Goal: Task Accomplishment & Management: Manage account settings

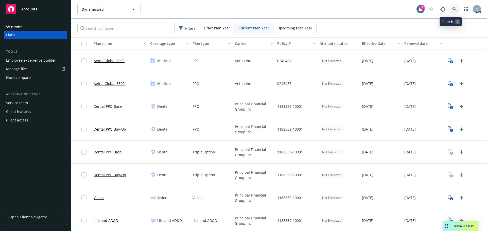
click at [453, 10] on icon at bounding box center [454, 9] width 5 height 5
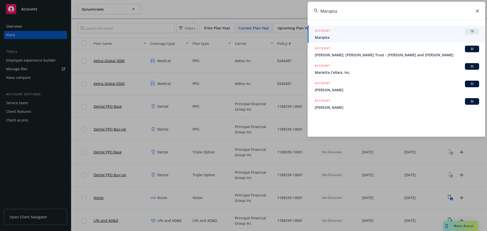
type input "Marqeta"
click at [346, 31] on div "ACCOUNT TR" at bounding box center [397, 31] width 164 height 7
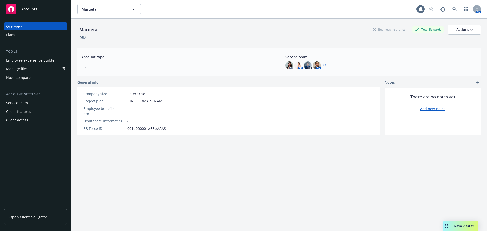
click at [19, 35] on div "Plans" at bounding box center [35, 35] width 59 height 8
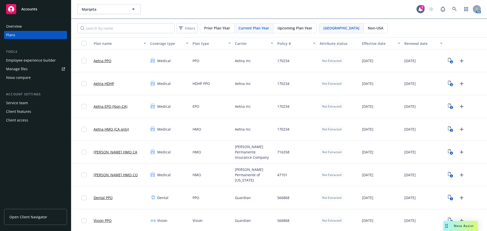
click at [312, 27] on div "Upcoming Plan Year" at bounding box center [294, 28] width 43 height 10
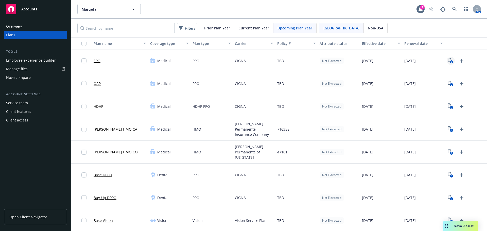
click at [448, 62] on icon "2" at bounding box center [450, 61] width 5 height 6
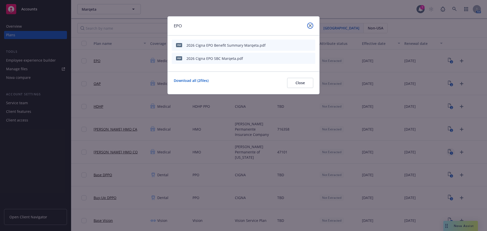
click at [309, 26] on icon "close" at bounding box center [310, 25] width 3 height 3
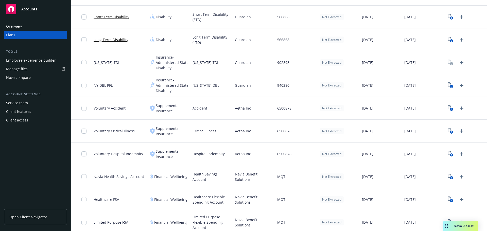
scroll to position [330, 0]
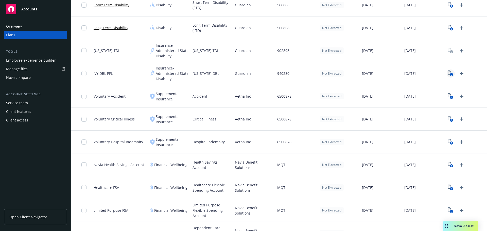
click at [451, 74] on text "2" at bounding box center [451, 74] width 1 height 3
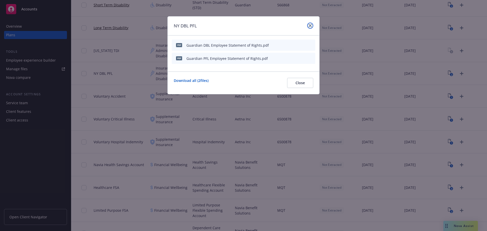
click at [309, 26] on icon "close" at bounding box center [310, 25] width 3 height 3
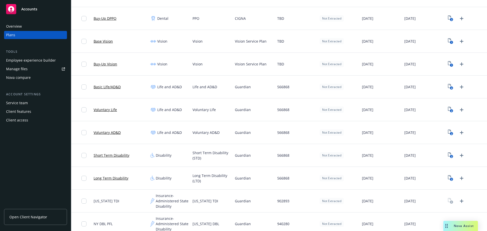
scroll to position [178, 0]
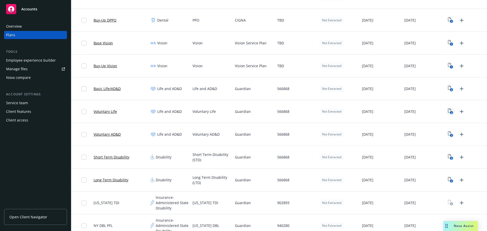
click at [448, 110] on icon "2" at bounding box center [450, 112] width 5 height 6
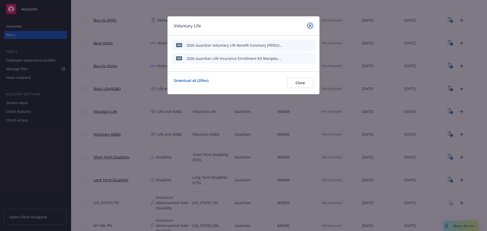
click at [311, 27] on link "close" at bounding box center [310, 26] width 6 height 6
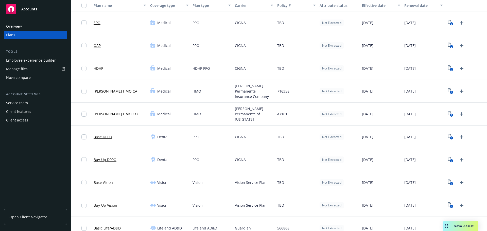
scroll to position [25, 0]
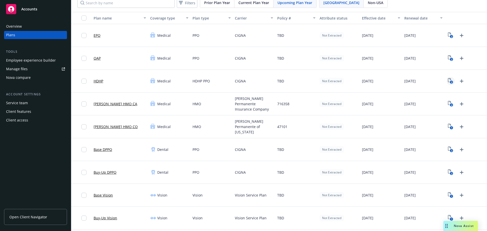
click at [448, 79] on icon "2" at bounding box center [450, 81] width 5 height 6
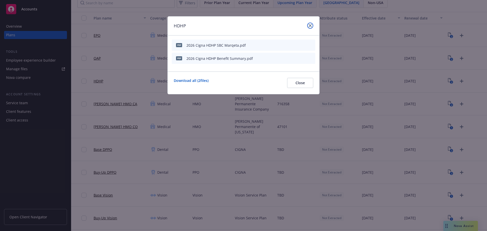
click at [309, 27] on icon "close" at bounding box center [310, 25] width 3 height 3
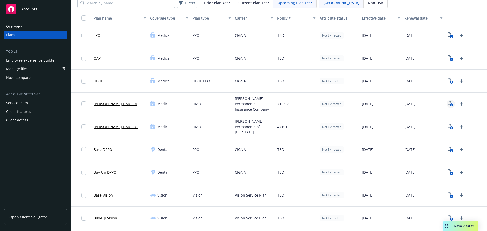
click at [450, 105] on rect "View Plan Documents" at bounding box center [451, 104] width 3 height 3
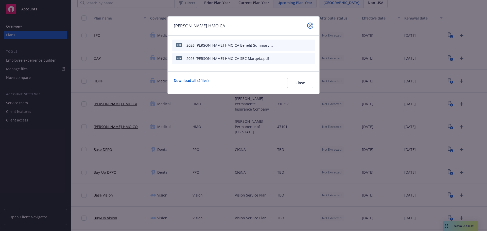
click at [310, 25] on icon "close" at bounding box center [310, 25] width 3 height 3
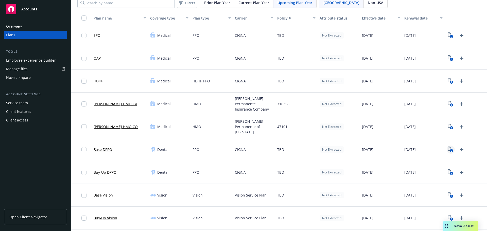
click at [450, 150] on rect "View Plan Documents" at bounding box center [451, 150] width 3 height 3
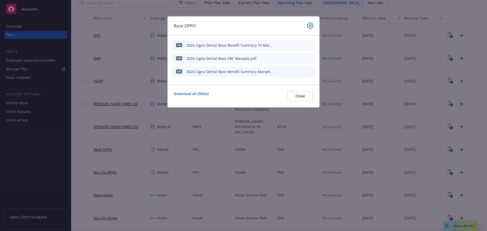
click at [311, 26] on icon "close" at bounding box center [310, 25] width 3 height 3
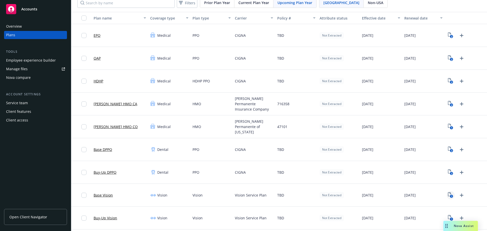
click at [450, 195] on icon "1" at bounding box center [450, 195] width 5 height 6
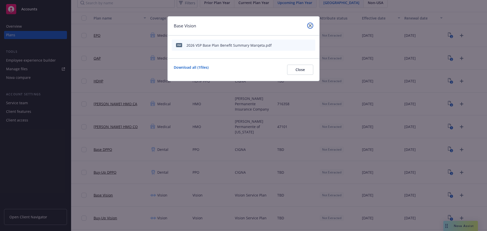
click at [311, 25] on icon "close" at bounding box center [310, 25] width 3 height 3
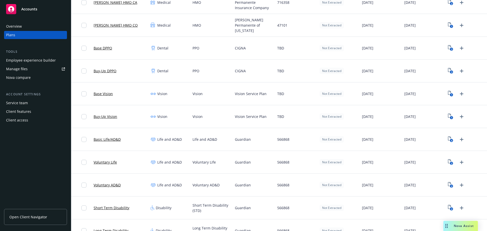
scroll to position [152, 0]
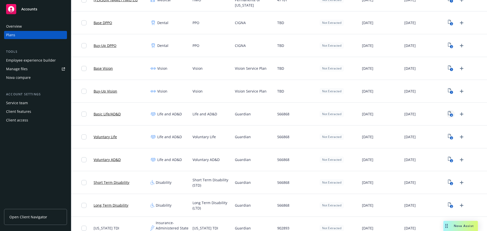
click at [451, 114] on text "4" at bounding box center [451, 115] width 1 height 3
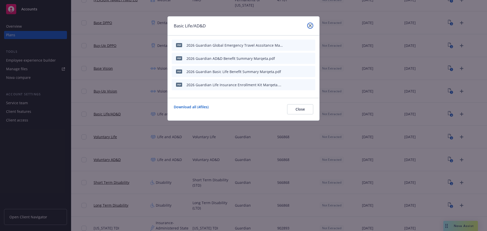
click at [310, 25] on icon "close" at bounding box center [310, 25] width 3 height 3
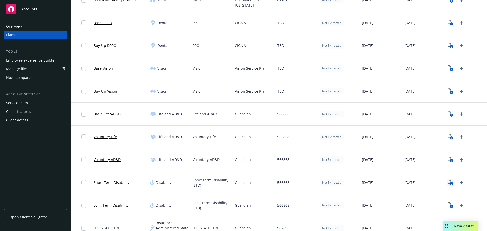
click at [448, 183] on icon "2" at bounding box center [450, 183] width 5 height 6
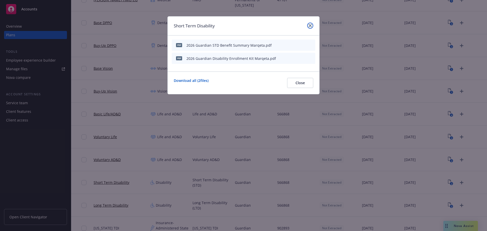
click at [310, 25] on icon "close" at bounding box center [310, 25] width 3 height 3
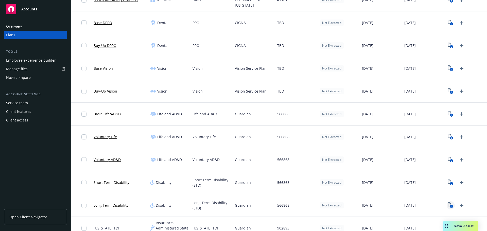
click at [448, 206] on icon "View Plan Documents" at bounding box center [449, 204] width 3 height 4
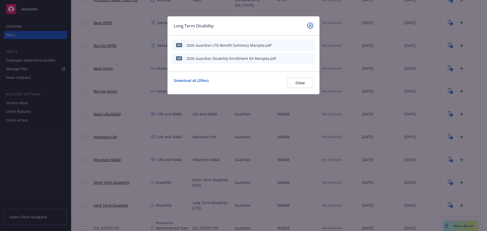
click at [310, 25] on icon "close" at bounding box center [310, 25] width 3 height 3
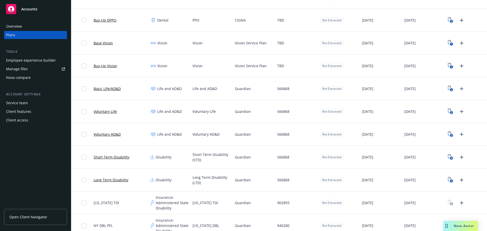
scroll to position [228, 0]
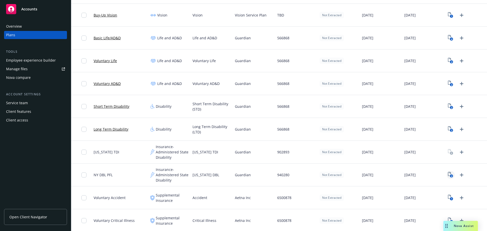
click at [448, 175] on icon "2" at bounding box center [450, 175] width 5 height 6
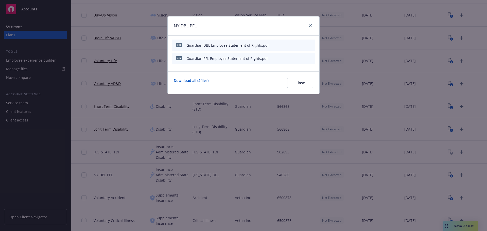
click at [288, 46] on div at bounding box center [298, 45] width 29 height 5
click at [278, 42] on div "pdf Guardian DBL Employee Statement of Rights.pdf" at bounding box center [244, 45] width 144 height 11
click at [288, 45] on button "button" at bounding box center [286, 45] width 4 height 4
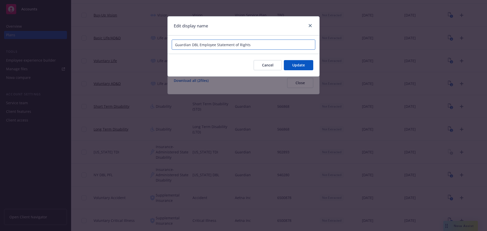
click at [274, 43] on input "Guardian DBL Employee Statement of Rights" at bounding box center [244, 45] width 144 height 10
paste input "Marqeta"
type input "2026 Guardian DBL Employee Statement of Rights Marqeta"
click at [310, 61] on button "Update" at bounding box center [298, 65] width 29 height 10
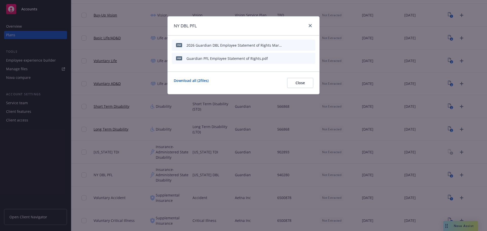
click at [286, 58] on icon "button" at bounding box center [286, 58] width 3 height 3
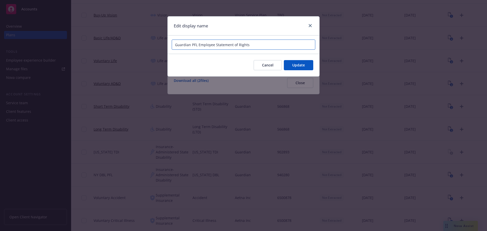
click at [277, 43] on input "Guardian PFL Employee Statement of Rights" at bounding box center [244, 45] width 144 height 10
paste input "Marqeta"
type input "2026 Guardian PFL Employee Statement of Rights Marqeta"
click at [307, 64] on button "Update" at bounding box center [298, 65] width 29 height 10
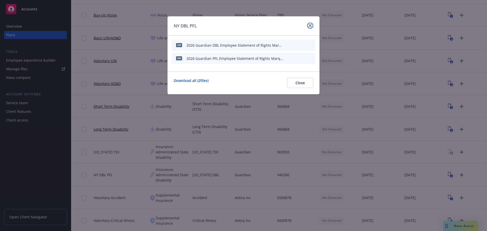
click at [310, 24] on icon "close" at bounding box center [310, 25] width 3 height 3
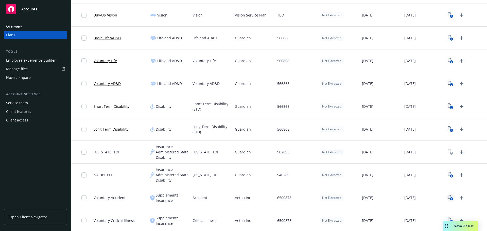
click at [448, 200] on icon "1" at bounding box center [450, 198] width 5 height 6
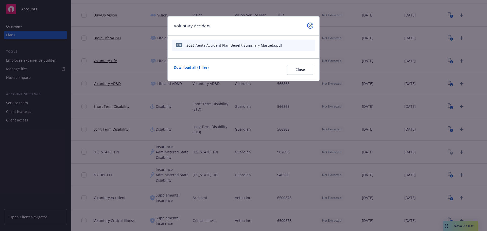
click at [311, 27] on icon "close" at bounding box center [310, 25] width 3 height 3
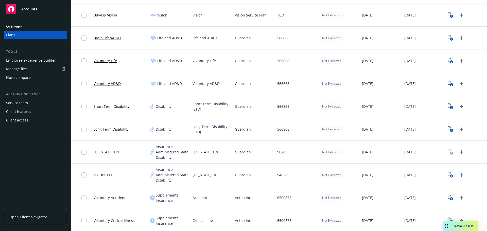
click at [448, 218] on icon "1" at bounding box center [450, 221] width 5 height 6
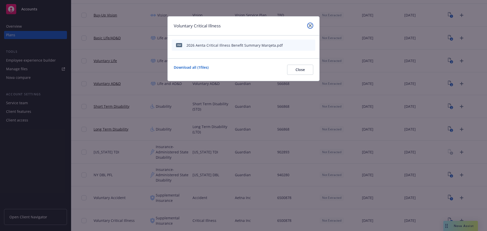
click at [308, 24] on link "close" at bounding box center [310, 26] width 6 height 6
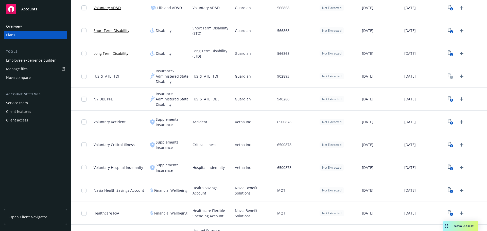
scroll to position [304, 0]
click at [448, 168] on icon "View Plan Documents" at bounding box center [449, 166] width 3 height 4
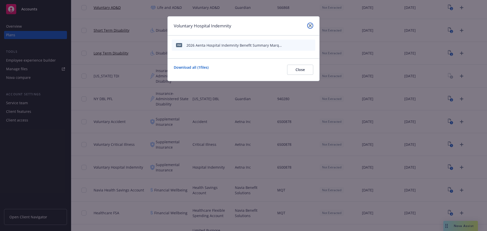
click at [309, 26] on icon "close" at bounding box center [310, 25] width 3 height 3
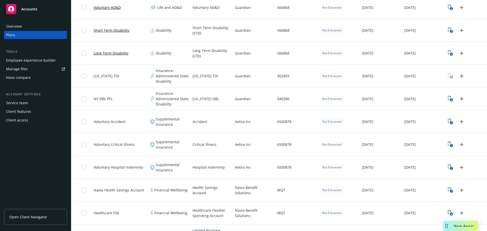
click at [448, 211] on icon "4" at bounding box center [450, 213] width 5 height 6
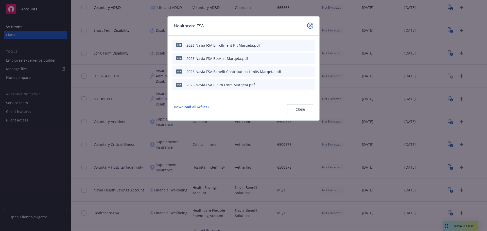
click at [312, 26] on link "close" at bounding box center [310, 26] width 6 height 6
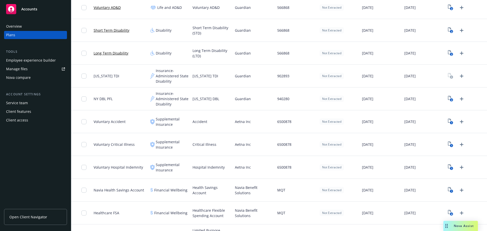
click at [447, 186] on div "1" at bounding box center [456, 190] width 19 height 8
click at [448, 189] on icon "1" at bounding box center [450, 190] width 5 height 6
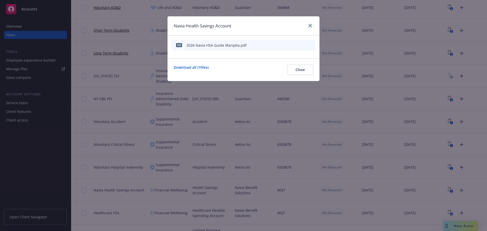
click at [310, 29] on div at bounding box center [309, 26] width 8 height 7
click at [309, 27] on icon "close" at bounding box center [310, 25] width 3 height 3
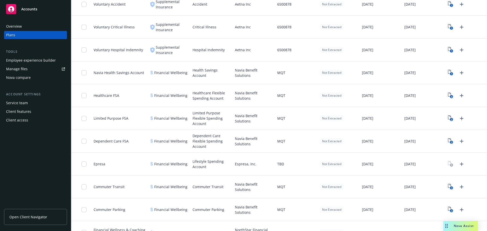
scroll to position [431, 0]
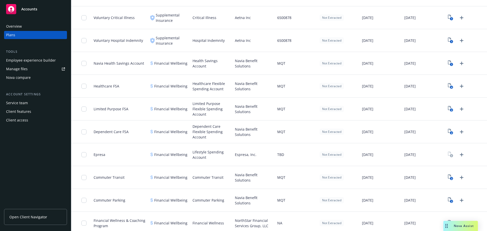
click at [445, 114] on div "2" at bounding box center [466, 109] width 42 height 23
click at [451, 111] on text "2" at bounding box center [451, 110] width 1 height 3
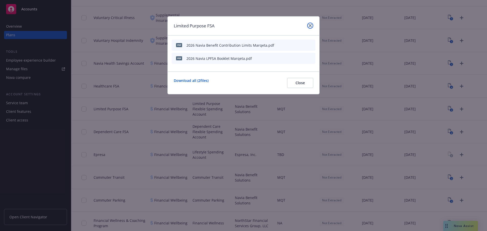
click at [313, 27] on link "close" at bounding box center [310, 26] width 6 height 6
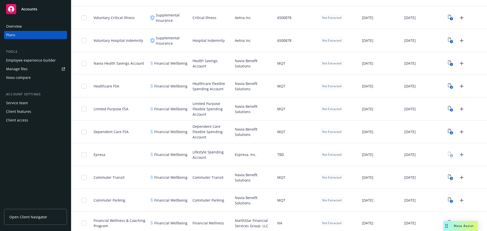
click at [450, 133] on rect "View Plan Documents" at bounding box center [451, 132] width 3 height 3
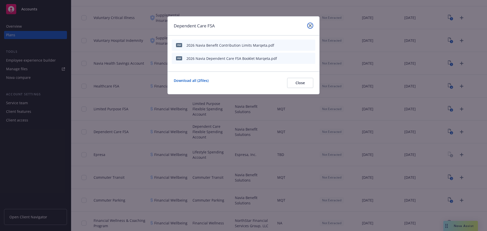
click at [311, 25] on icon "close" at bounding box center [310, 25] width 3 height 3
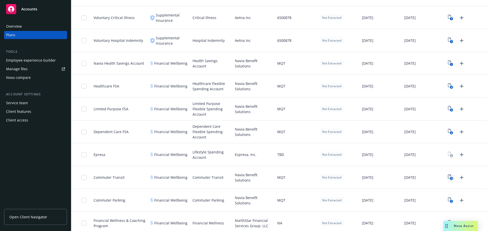
click at [449, 176] on icon "3" at bounding box center [450, 178] width 5 height 6
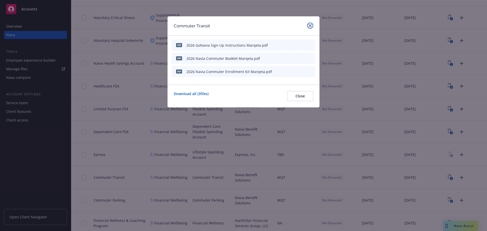
click at [310, 26] on icon "close" at bounding box center [310, 25] width 3 height 3
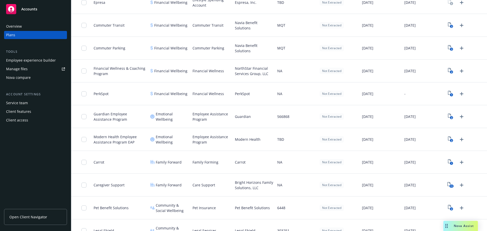
scroll to position [640, 0]
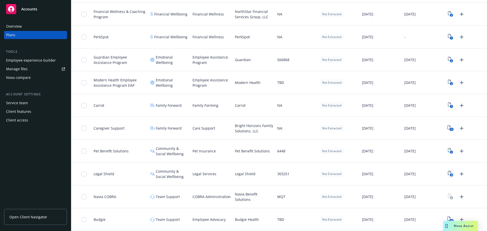
click at [450, 175] on rect "View Plan Documents" at bounding box center [451, 175] width 3 height 3
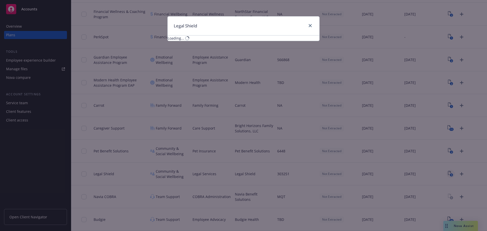
click at [448, 172] on div "Legal Shield Loading..." at bounding box center [243, 115] width 487 height 231
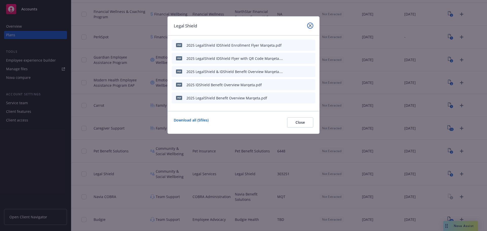
drag, startPoint x: 309, startPoint y: 26, endPoint x: 409, endPoint y: 139, distance: 150.6
click at [309, 27] on icon "close" at bounding box center [310, 25] width 3 height 3
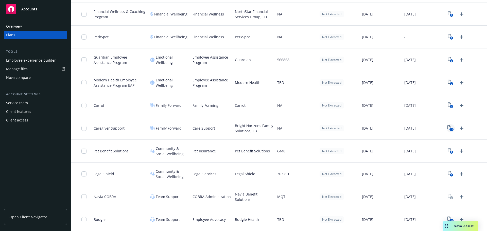
click at [450, 129] on text "11" at bounding box center [451, 129] width 3 height 3
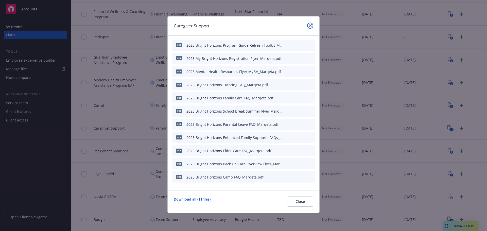
click at [309, 24] on icon "close" at bounding box center [310, 25] width 3 height 3
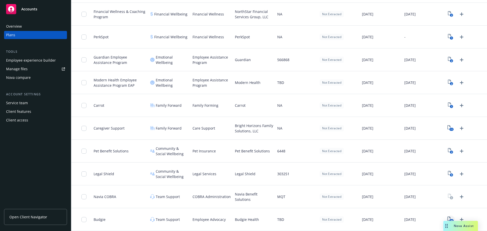
click at [447, 220] on icon "35" at bounding box center [450, 220] width 6 height 6
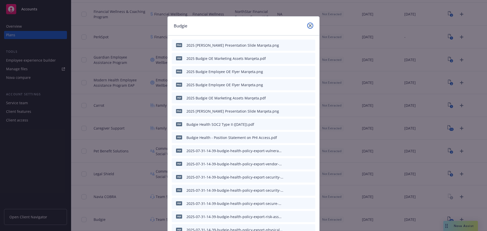
click at [309, 27] on icon "close" at bounding box center [310, 25] width 3 height 3
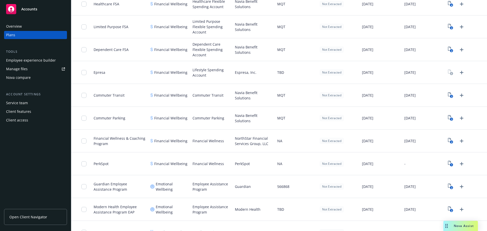
scroll to position [463, 0]
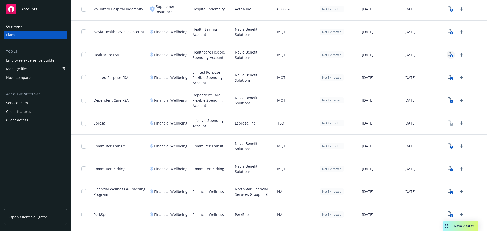
click at [448, 57] on icon "4" at bounding box center [450, 55] width 5 height 6
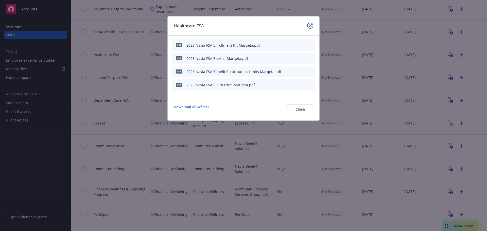
click at [311, 26] on icon "close" at bounding box center [310, 25] width 3 height 3
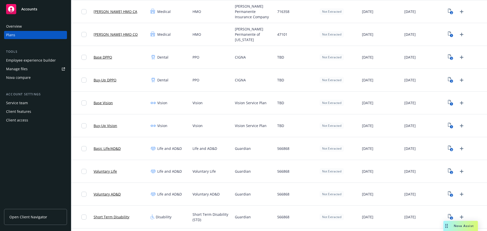
scroll to position [108, 0]
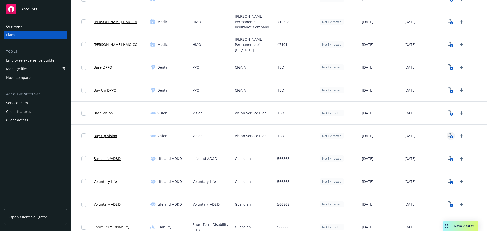
click at [448, 137] on icon "View Plan Documents" at bounding box center [449, 135] width 3 height 4
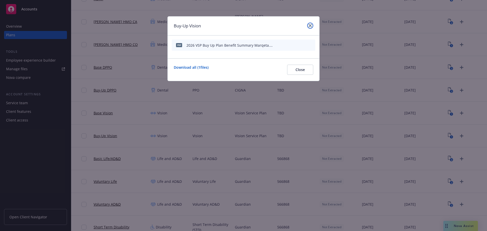
click at [312, 26] on link "close" at bounding box center [310, 26] width 6 height 6
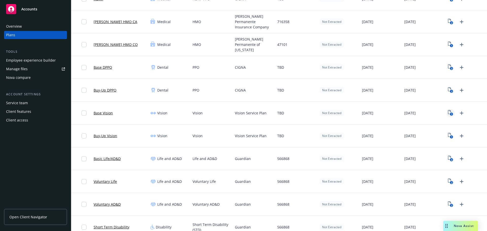
click at [448, 112] on icon "1" at bounding box center [450, 113] width 5 height 6
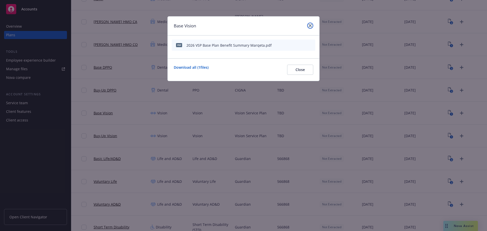
click at [312, 27] on link "close" at bounding box center [310, 26] width 6 height 6
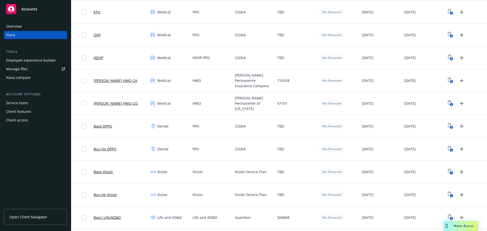
scroll to position [51, 0]
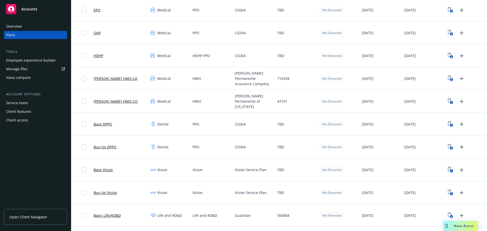
click at [451, 169] on text "1" at bounding box center [451, 170] width 1 height 3
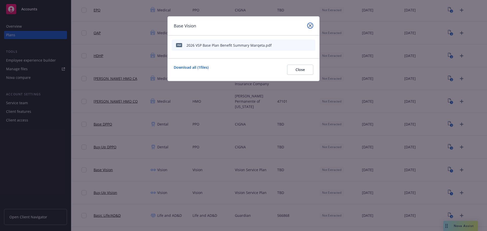
click at [309, 26] on icon "close" at bounding box center [310, 25] width 3 height 3
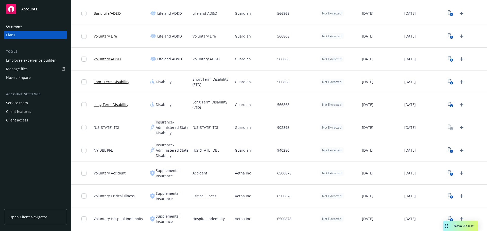
scroll to position [254, 0]
click at [241, 129] on span "Guardian" at bounding box center [243, 126] width 16 height 5
copy span "Guardian"
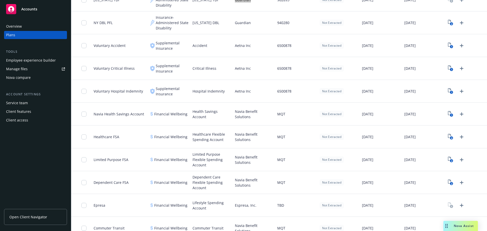
scroll to position [457, 0]
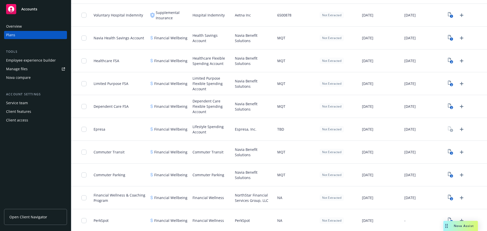
click at [238, 130] on span "Espresa, Inc." at bounding box center [246, 129] width 22 height 5
copy span "Espresa"
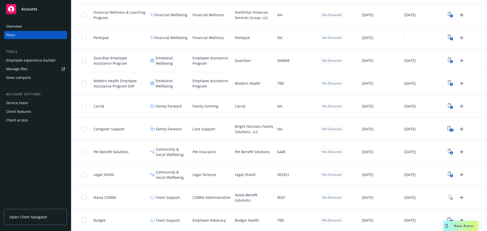
scroll to position [640, 0]
click at [238, 195] on span "Navia Benefit Solutions" at bounding box center [254, 197] width 38 height 11
copy span "Navia"
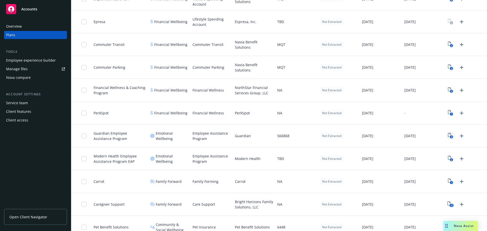
click at [451, 136] on text "2" at bounding box center [451, 136] width 1 height 3
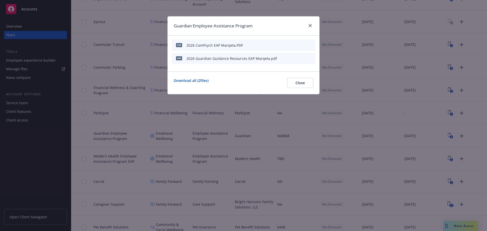
click at [287, 44] on icon "button" at bounding box center [286, 45] width 3 height 3
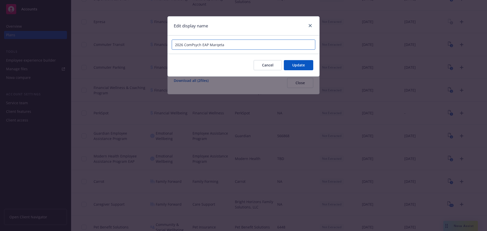
drag, startPoint x: 186, startPoint y: 45, endPoint x: 194, endPoint y: 50, distance: 8.7
click at [186, 46] on input "2026 ComPsych EAP Marqeta" at bounding box center [244, 45] width 144 height 10
type input "2026 Guardian ComPsych EAP Marqeta"
click at [303, 68] on button "Update" at bounding box center [298, 65] width 29 height 10
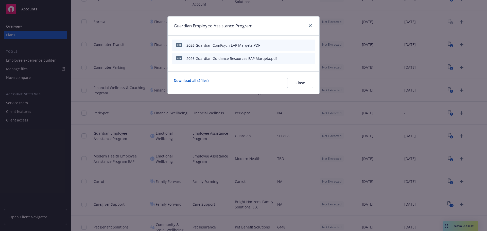
click at [285, 45] on icon "button" at bounding box center [286, 45] width 3 height 3
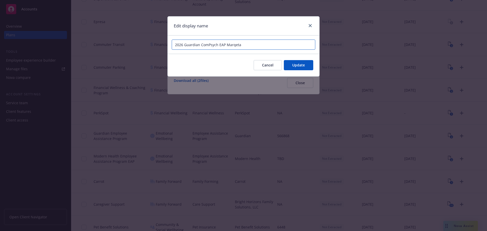
click at [225, 46] on input "2026 Guardian ComPsych EAP Marqeta" at bounding box center [244, 45] width 144 height 10
click at [234, 45] on input "2026 Guardian ComPsych EAP flyer Marqeta" at bounding box center [244, 45] width 144 height 10
type input "2026 Guardian ComPsych EAP flyer Marqeta"
click at [295, 67] on span "Update" at bounding box center [298, 65] width 13 height 5
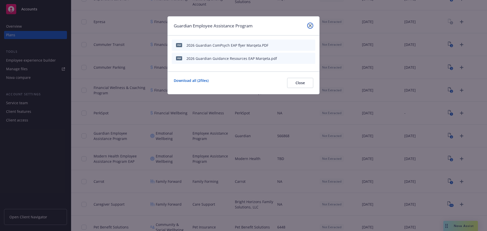
click at [309, 24] on icon "close" at bounding box center [310, 25] width 3 height 3
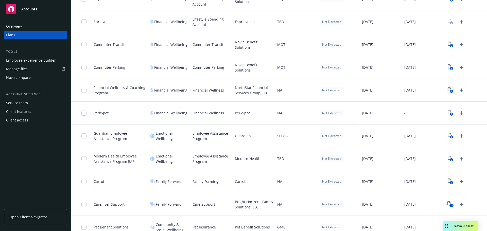
click at [450, 91] on rect "View Plan Documents" at bounding box center [451, 91] width 3 height 3
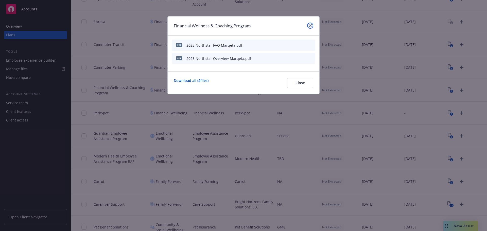
click at [313, 27] on link "close" at bounding box center [310, 26] width 6 height 6
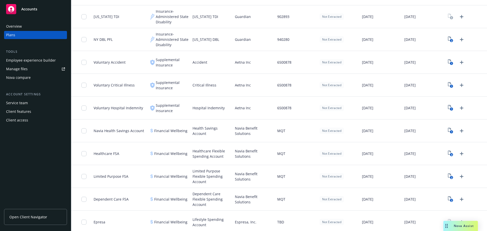
scroll to position [336, 0]
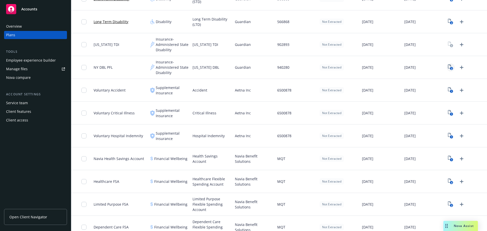
click at [450, 69] on rect "View Plan Documents" at bounding box center [451, 68] width 3 height 3
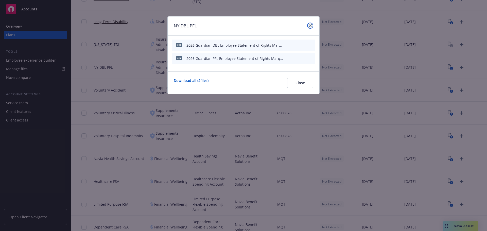
click at [312, 25] on link "close" at bounding box center [310, 26] width 6 height 6
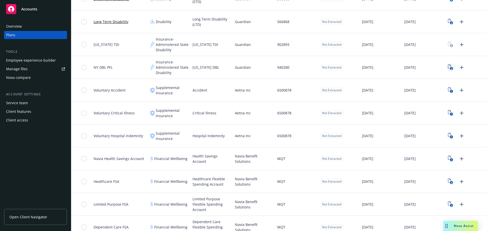
click at [448, 67] on icon "2" at bounding box center [450, 67] width 5 height 6
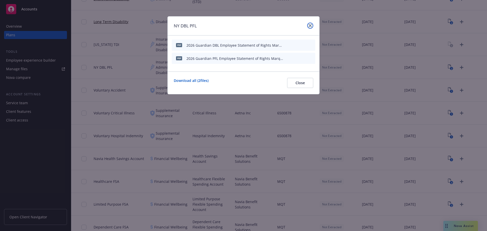
click at [310, 25] on icon "close" at bounding box center [310, 25] width 3 height 3
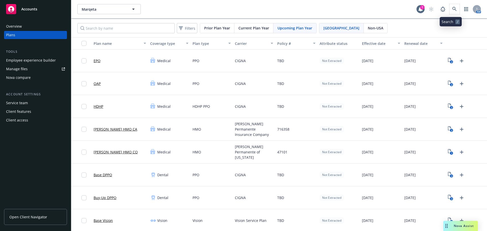
click at [453, 4] on span at bounding box center [455, 9] width 10 height 10
click at [454, 10] on link at bounding box center [455, 9] width 10 height 10
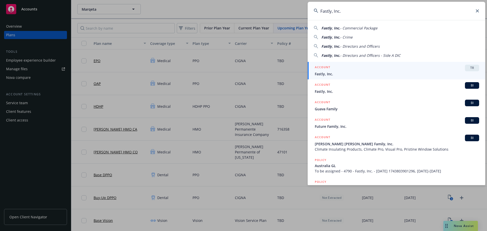
type input "Fastly, Inc."
click at [364, 67] on div "ACCOUNT TR" at bounding box center [397, 68] width 164 height 7
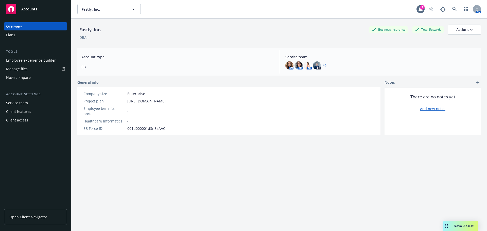
click at [20, 37] on div "Plans" at bounding box center [35, 35] width 59 height 8
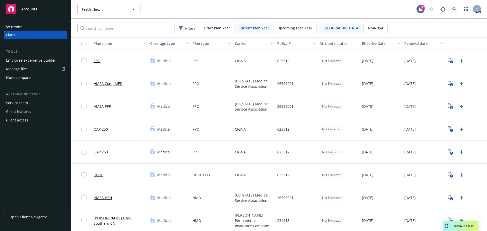
click at [296, 29] on span "Upcoming Plan Year" at bounding box center [295, 27] width 35 height 5
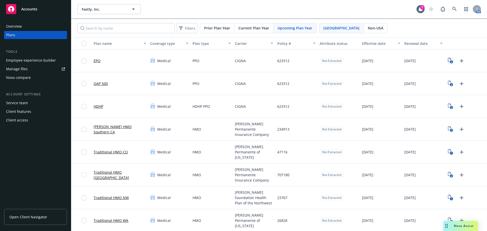
click at [447, 58] on link "2" at bounding box center [451, 61] width 8 height 8
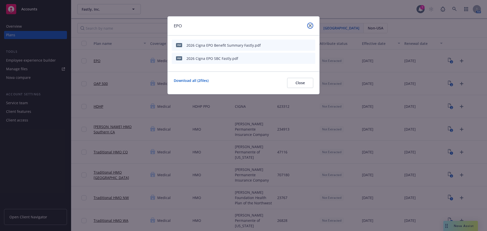
click at [311, 25] on icon "close" at bounding box center [310, 25] width 3 height 3
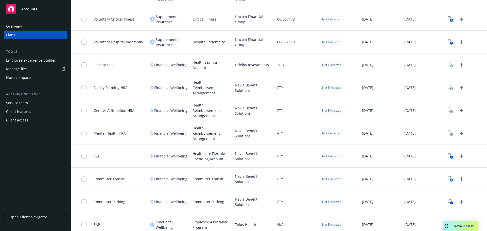
scroll to position [584, 0]
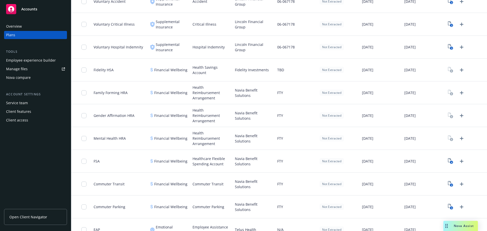
click at [402, 125] on div "[DATE]" at bounding box center [423, 115] width 42 height 23
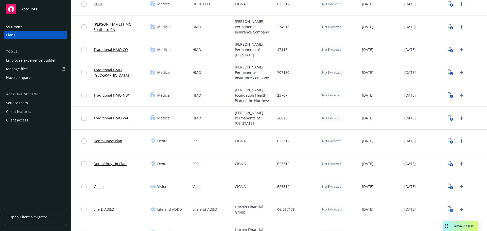
scroll to position [0, 0]
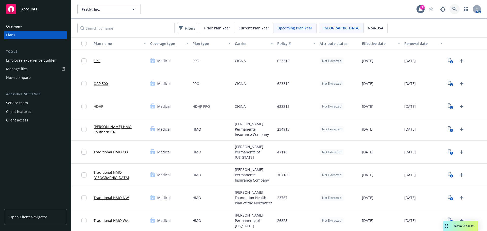
click at [450, 13] on link at bounding box center [455, 9] width 10 height 10
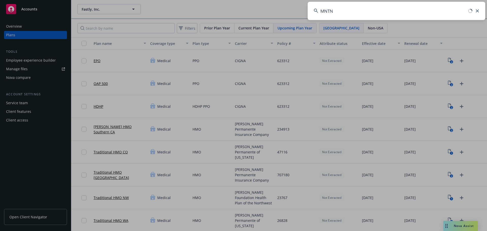
click at [348, 11] on input "MNTN" at bounding box center [397, 11] width 178 height 18
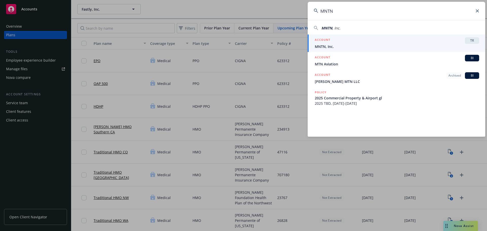
type input "MNTN"
click at [349, 42] on div "ACCOUNT TR" at bounding box center [397, 40] width 164 height 7
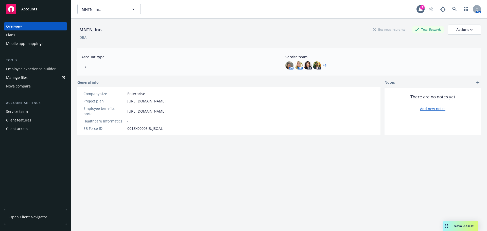
click at [34, 34] on div "Plans" at bounding box center [35, 35] width 59 height 8
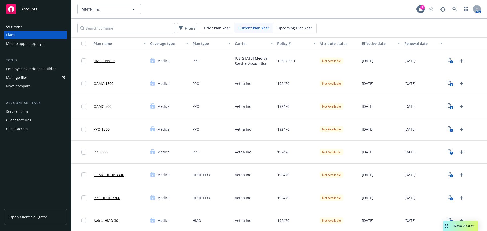
click at [301, 30] on span "Upcoming Plan Year" at bounding box center [295, 27] width 35 height 5
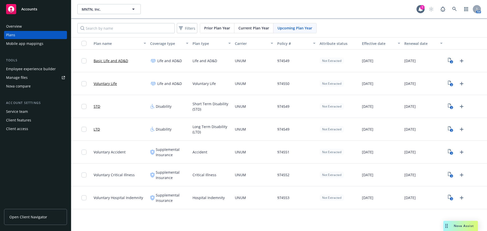
click at [250, 31] on div "Current Plan Year" at bounding box center [253, 28] width 39 height 10
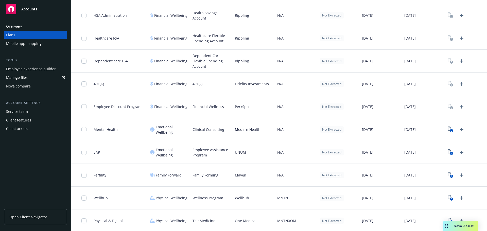
scroll to position [709, 0]
